Goal: Find specific page/section: Find specific page/section

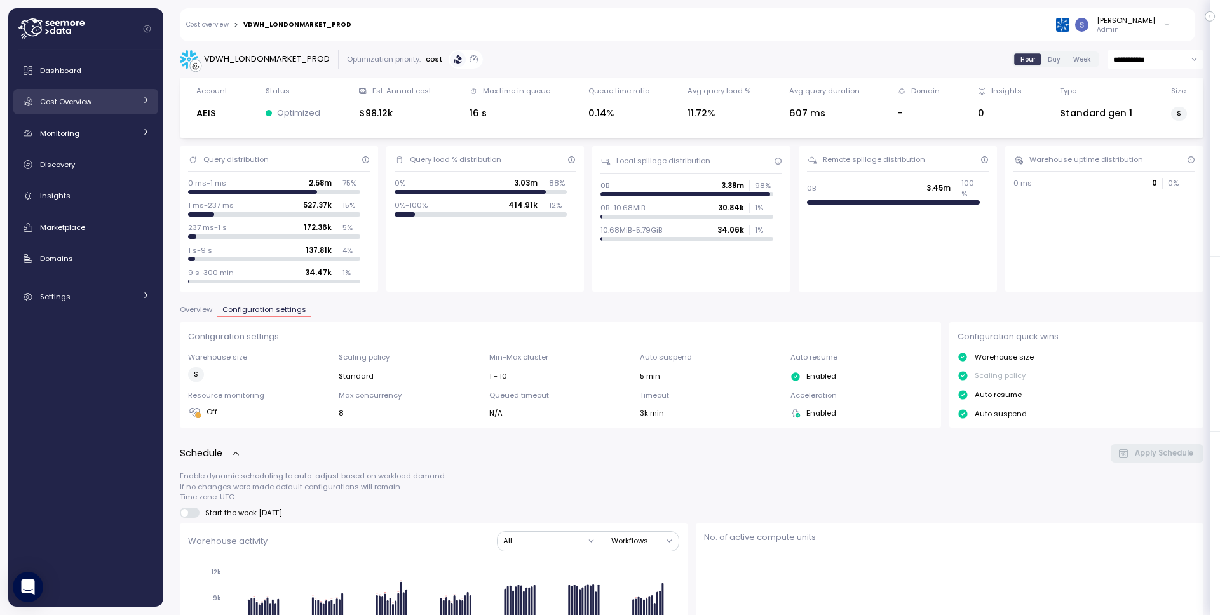
click at [104, 98] on div "Cost Overview" at bounding box center [87, 101] width 95 height 13
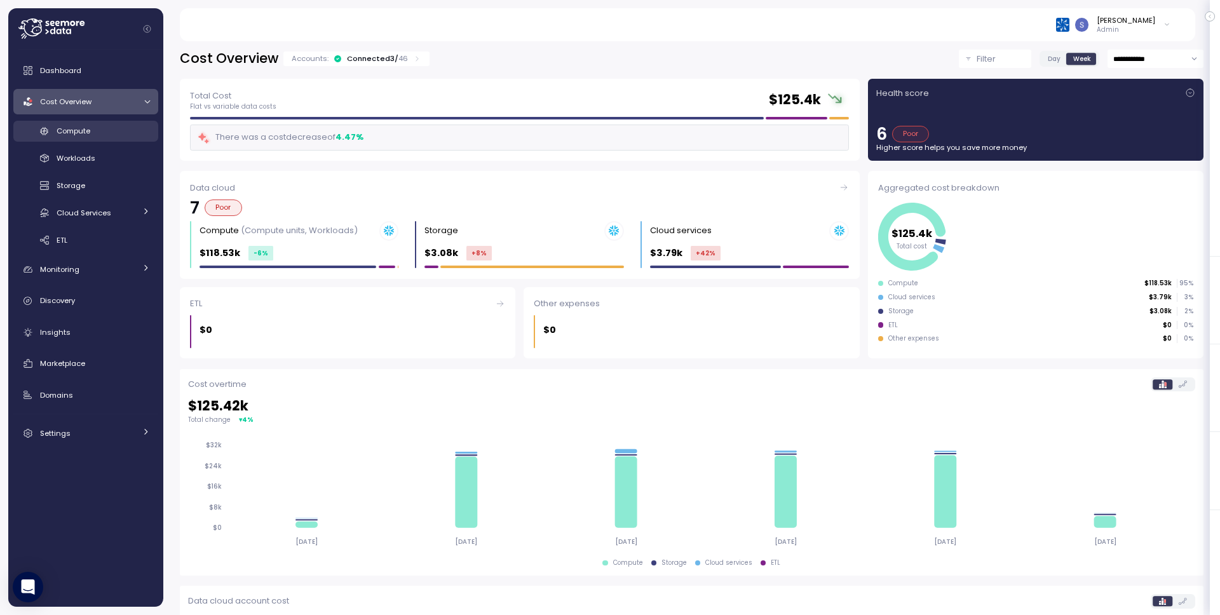
click at [110, 135] on div "Compute" at bounding box center [103, 131] width 93 height 13
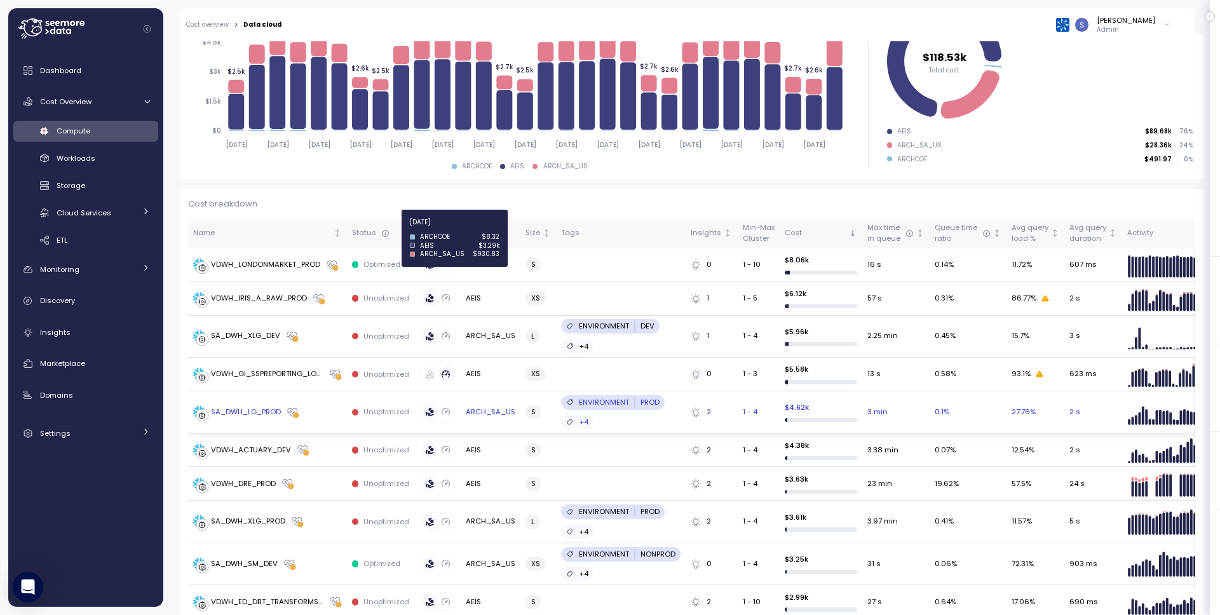
scroll to position [224, 0]
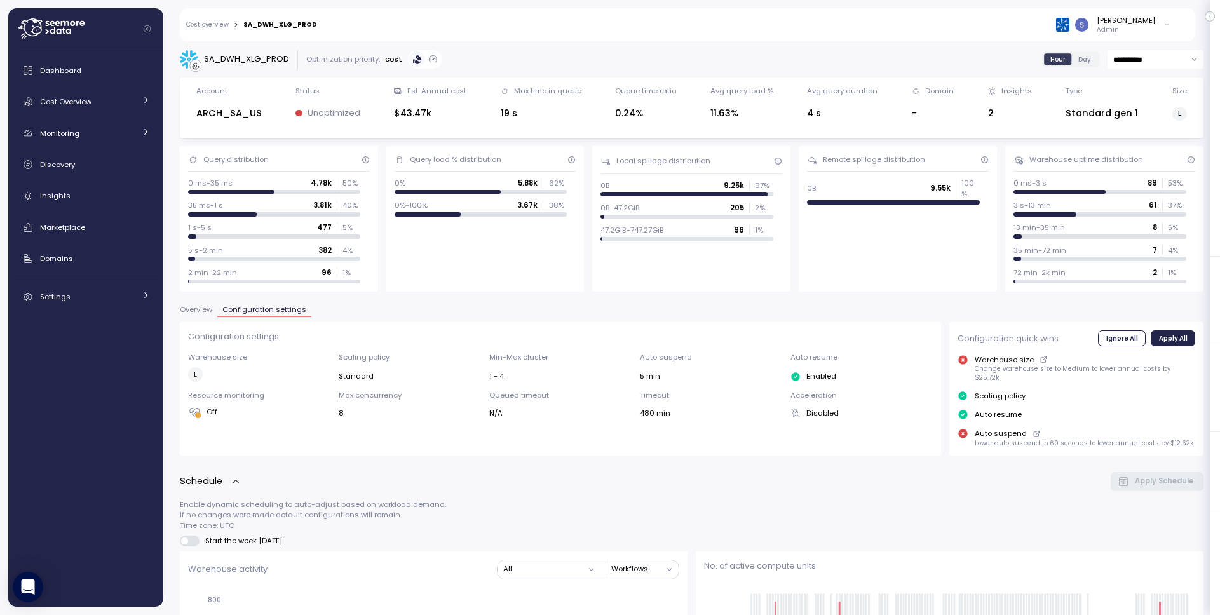
click at [252, 60] on div "SA_DWH_XLG_PROD" at bounding box center [246, 59] width 85 height 13
copy div "SA_DWH_XLG_PROD"
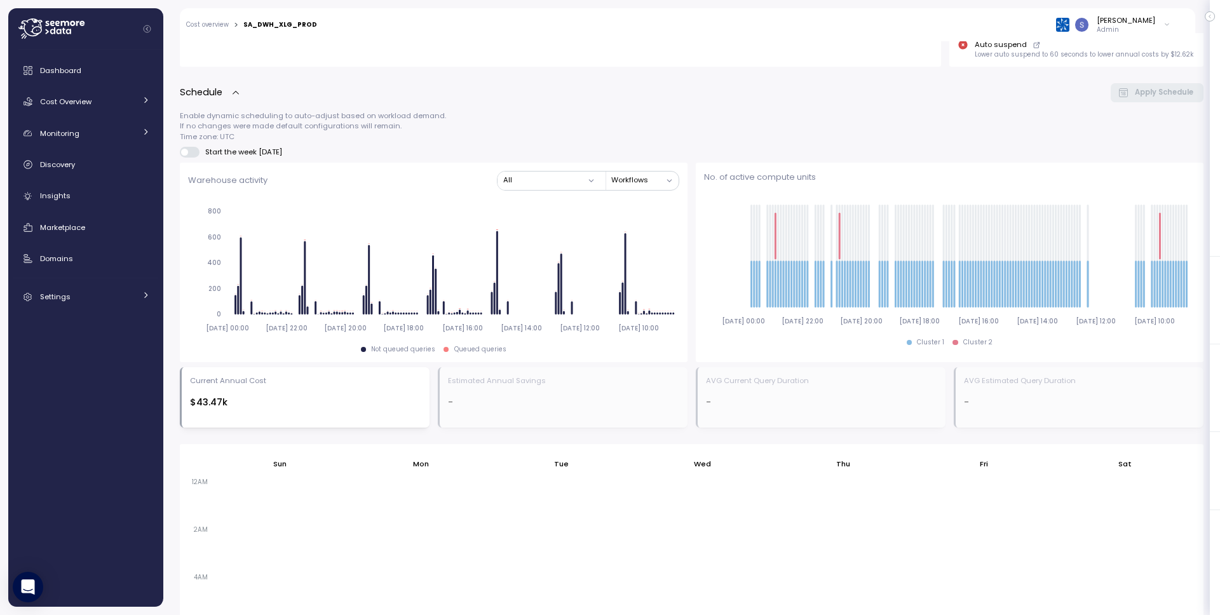
scroll to position [796, 0]
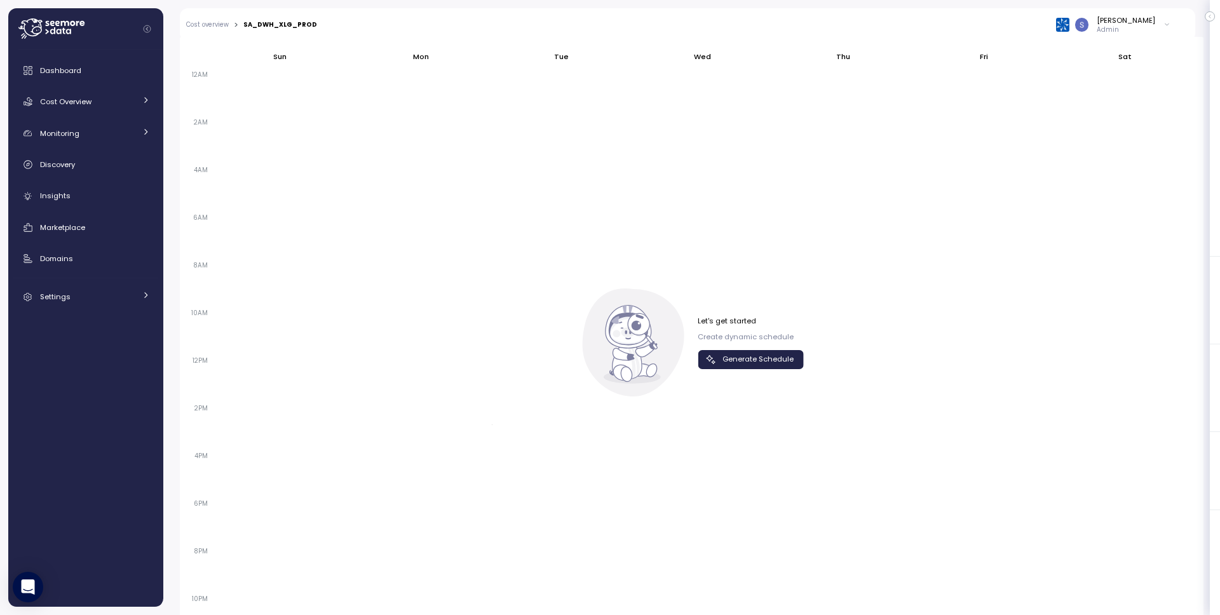
click at [754, 354] on span "Generate Schedule" at bounding box center [757, 359] width 71 height 17
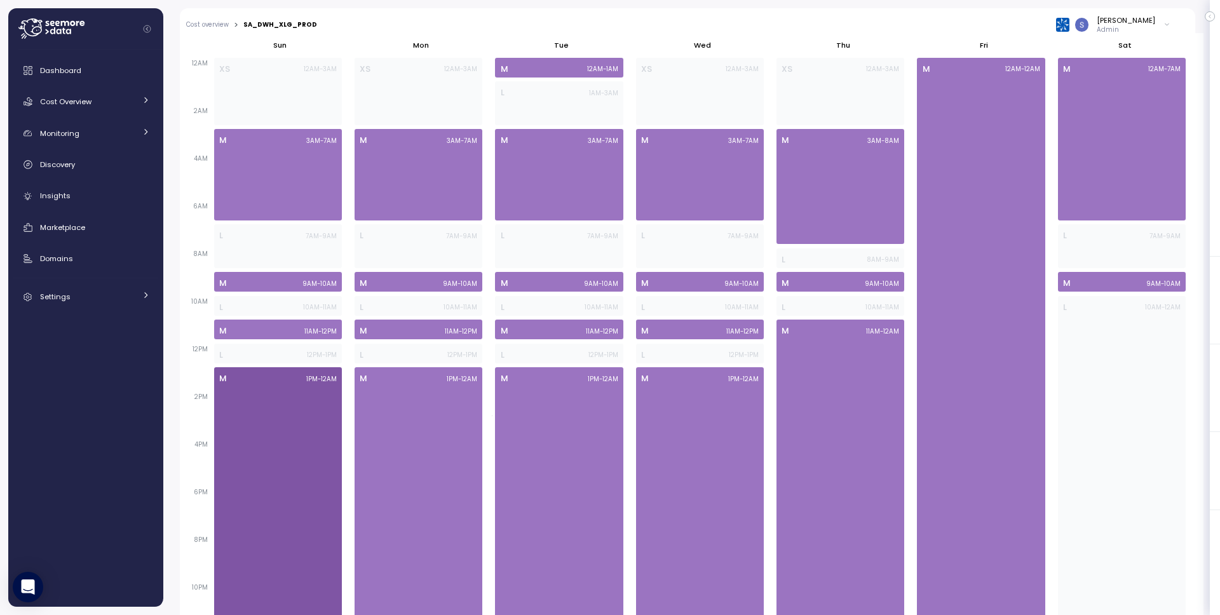
scroll to position [828, 0]
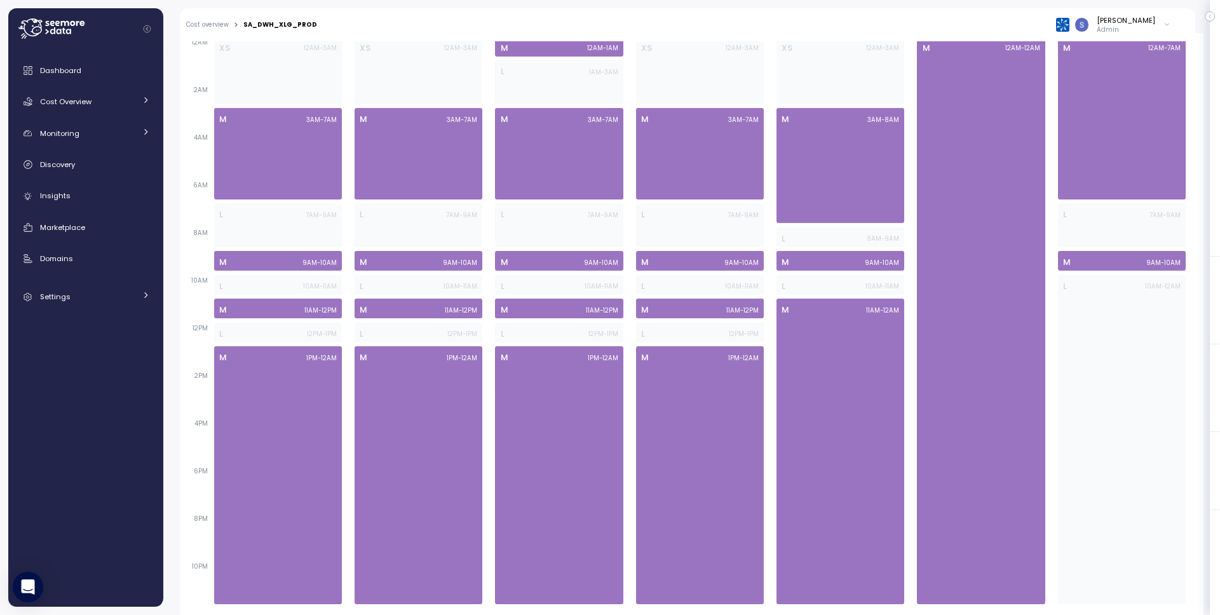
scroll to position [717, 0]
